Goal: Information Seeking & Learning: Learn about a topic

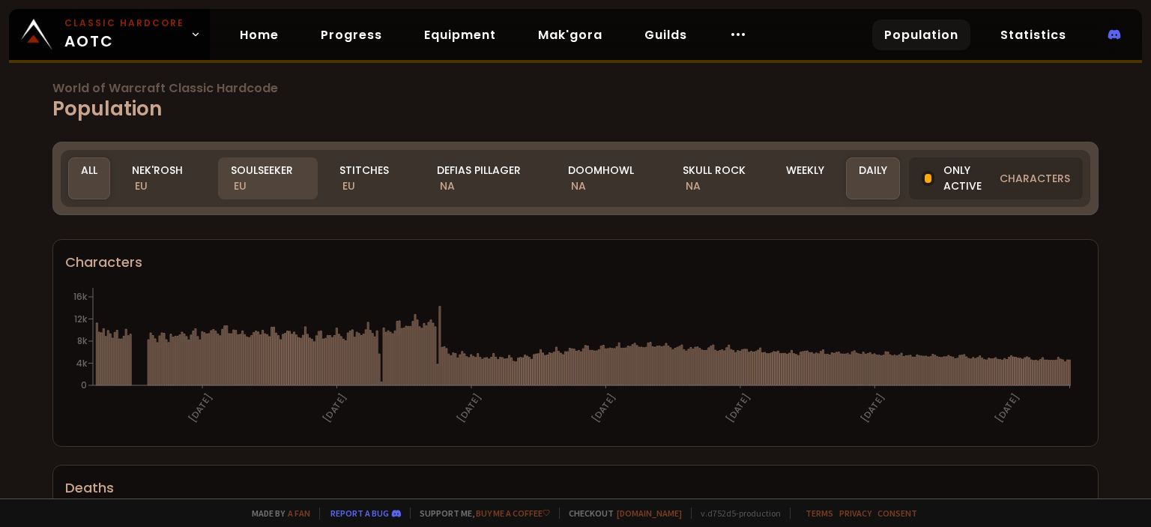
click at [255, 169] on div "Soulseeker EU" at bounding box center [268, 178] width 100 height 42
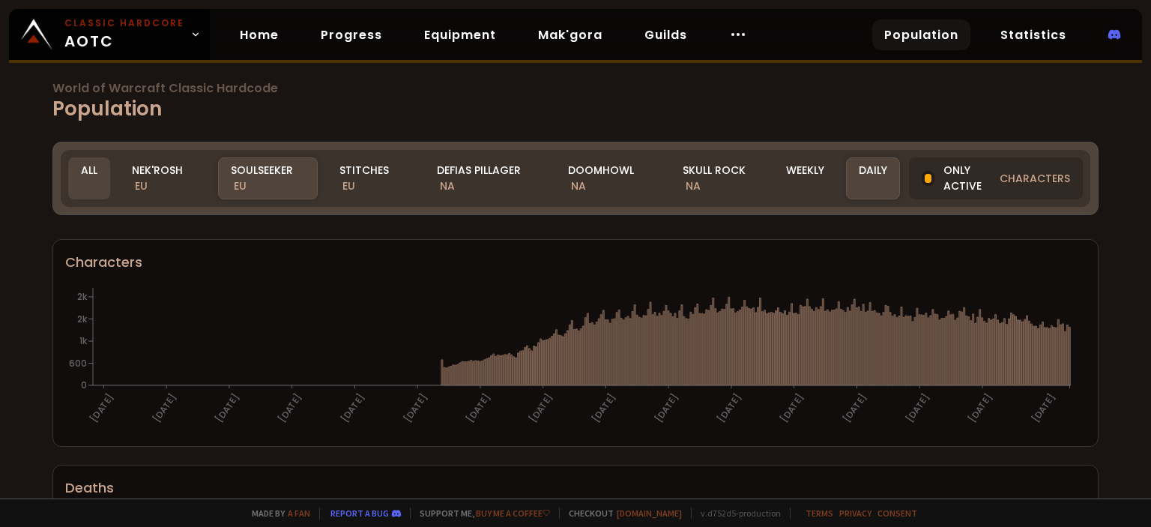
click at [84, 167] on div "All" at bounding box center [89, 178] width 42 height 42
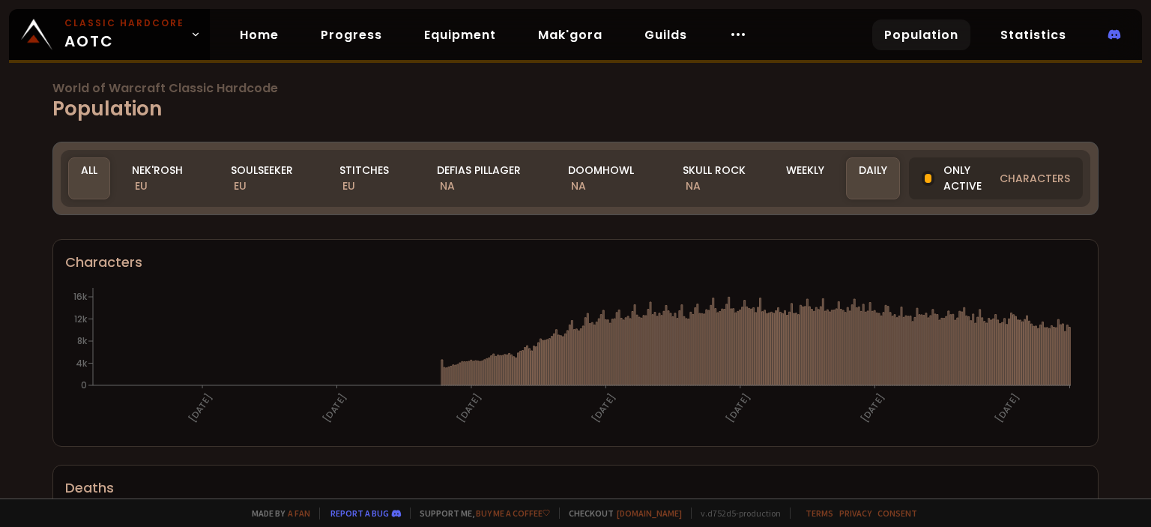
click at [95, 178] on div "All" at bounding box center [89, 178] width 42 height 42
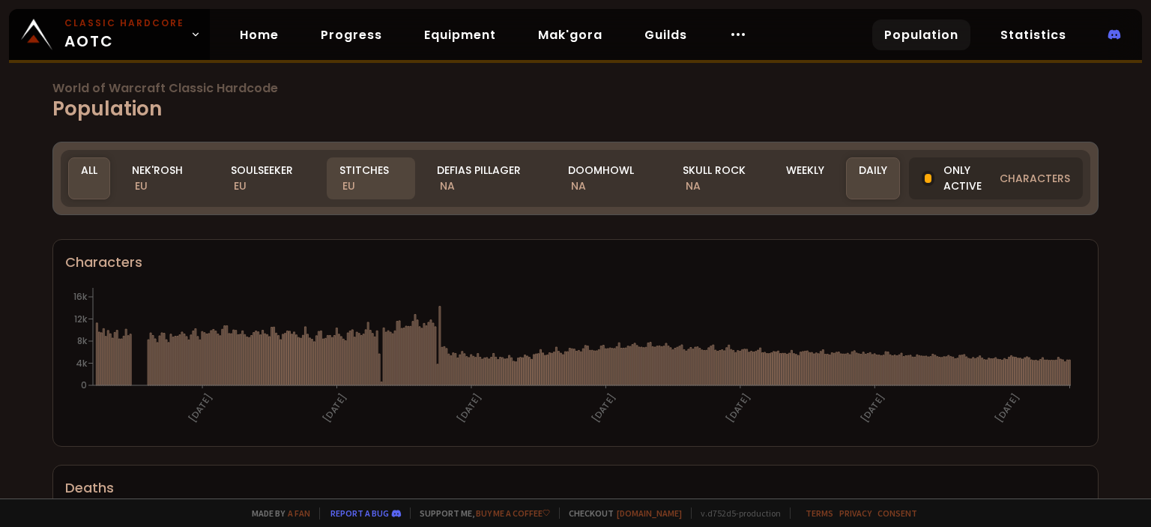
click at [366, 179] on div "Stitches EU" at bounding box center [371, 178] width 88 height 42
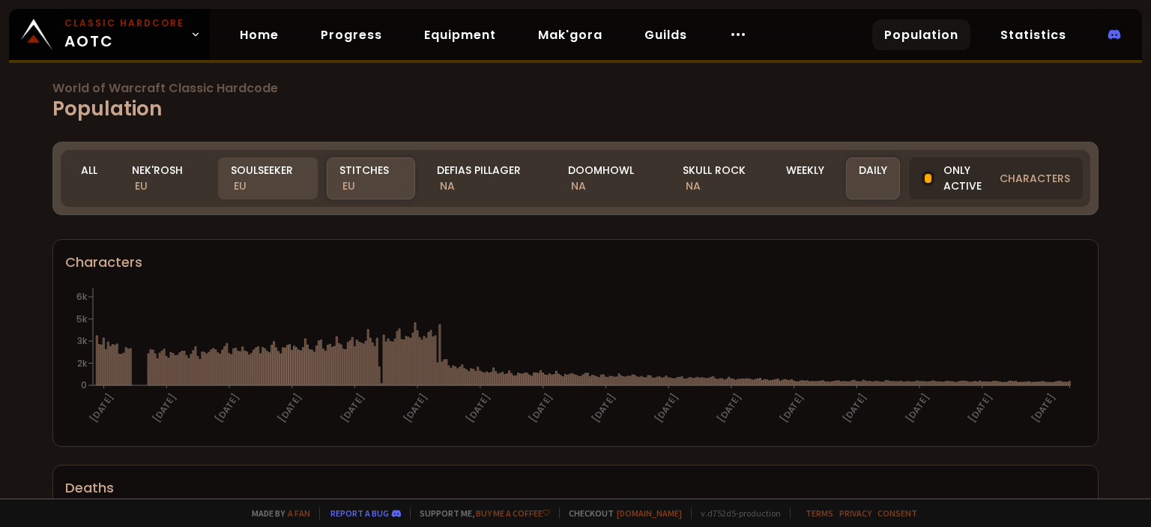
click at [251, 178] on div "Soulseeker EU" at bounding box center [268, 178] width 100 height 42
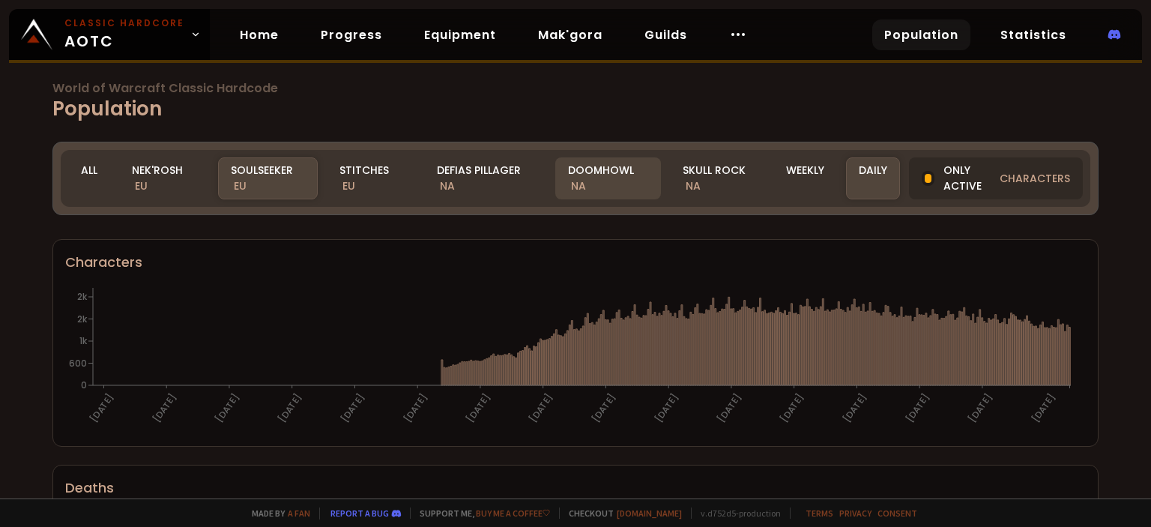
click at [623, 175] on div "Doomhowl NA" at bounding box center [608, 178] width 106 height 42
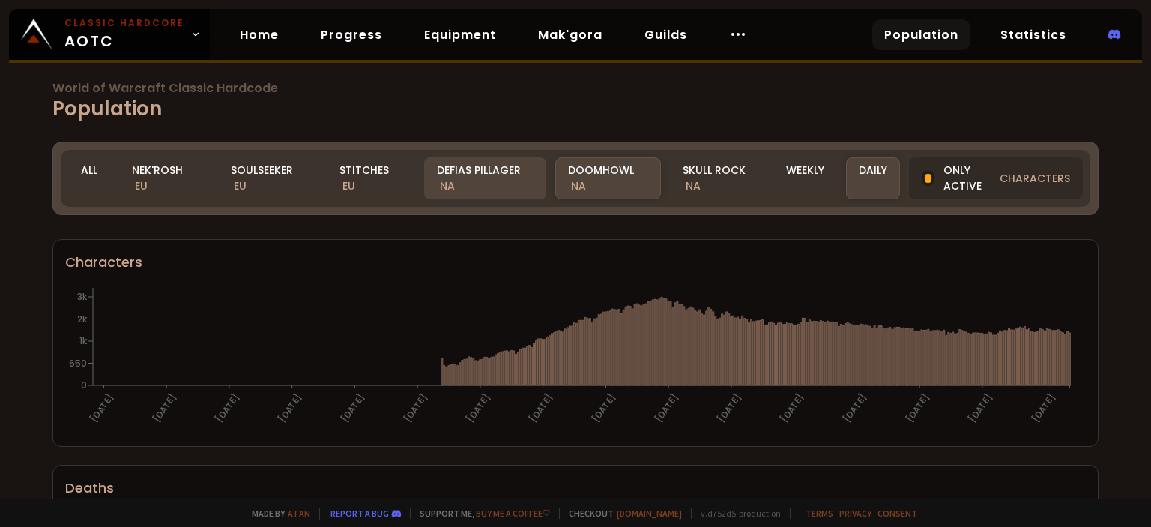
click at [474, 161] on div "Defias Pillager NA" at bounding box center [485, 178] width 122 height 42
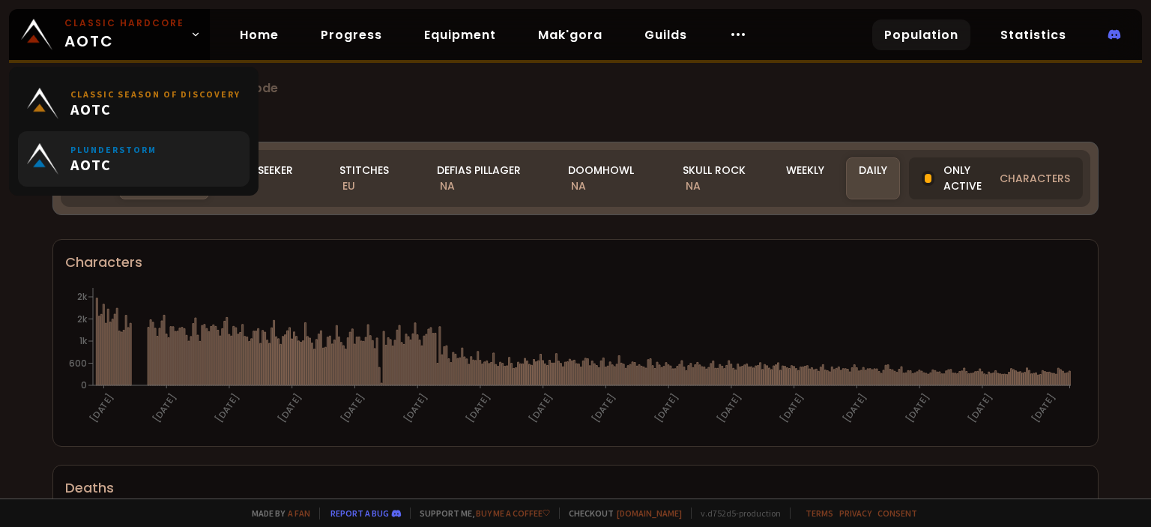
click at [122, 176] on link "Plunderstorm AOTC" at bounding box center [134, 158] width 232 height 55
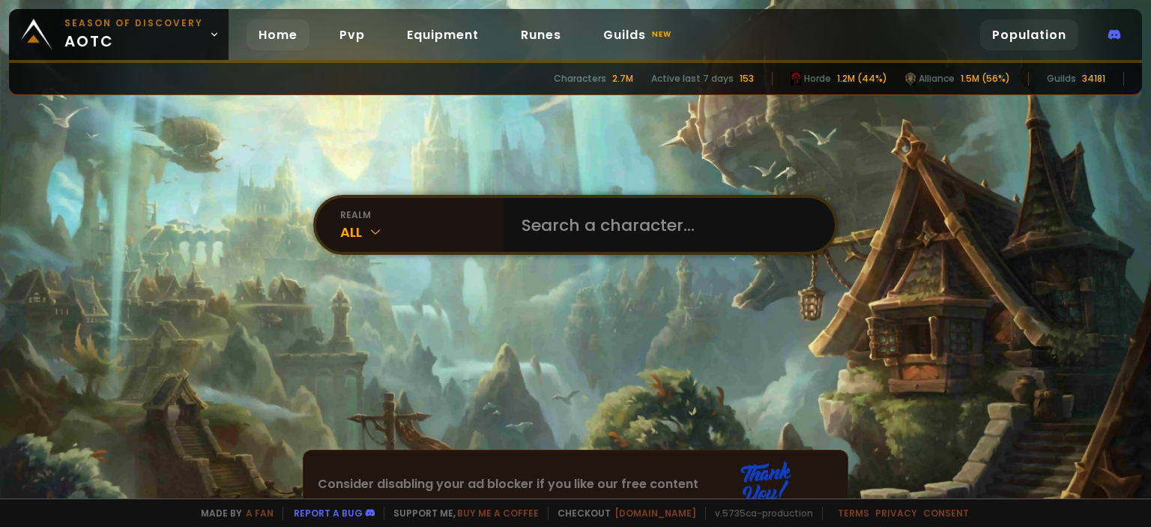
click at [1016, 37] on link "Population" at bounding box center [1029, 34] width 98 height 31
